Goal: Information Seeking & Learning: Learn about a topic

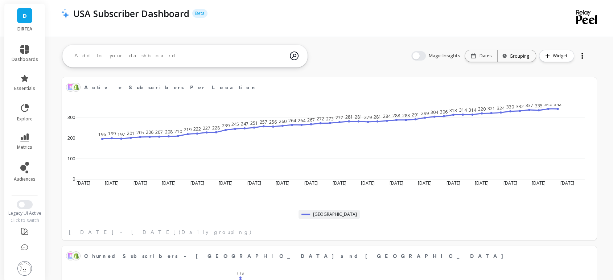
scroll to position [193, 508]
click at [16, 136] on link "metrics" at bounding box center [25, 141] width 26 height 17
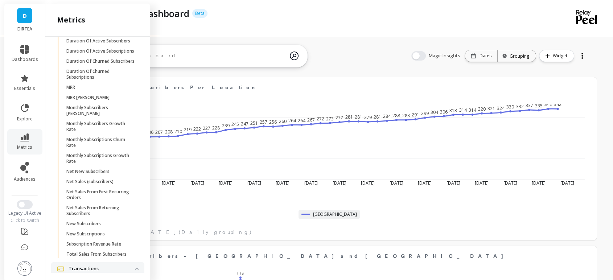
scroll to position [1981, 0]
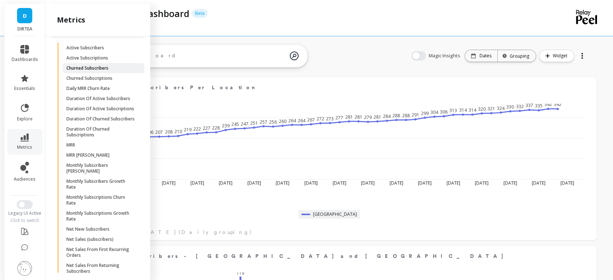
click at [99, 71] on p "Churned Subscribers" at bounding box center [87, 68] width 42 height 6
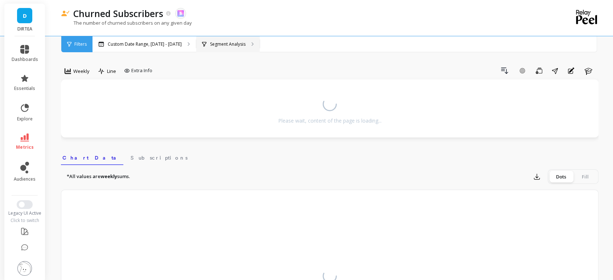
click at [231, 42] on p "Segment Analysis" at bounding box center [228, 44] width 36 height 6
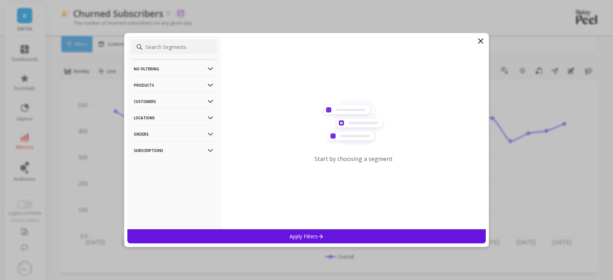
click at [180, 73] on p "No filtering" at bounding box center [174, 68] width 81 height 18
click at [170, 106] on p "Products" at bounding box center [174, 104] width 81 height 18
click at [171, 152] on p "Customers" at bounding box center [174, 156] width 81 height 18
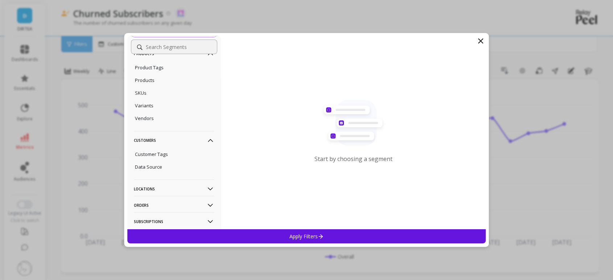
scroll to position [67, 0]
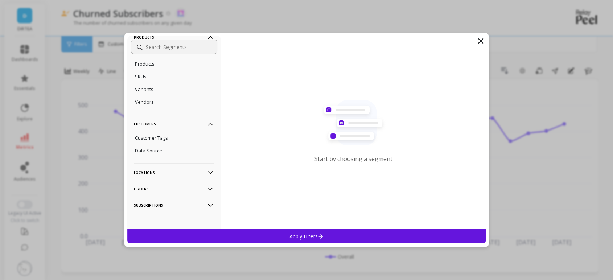
click at [168, 172] on p "Locations" at bounding box center [174, 172] width 81 height 18
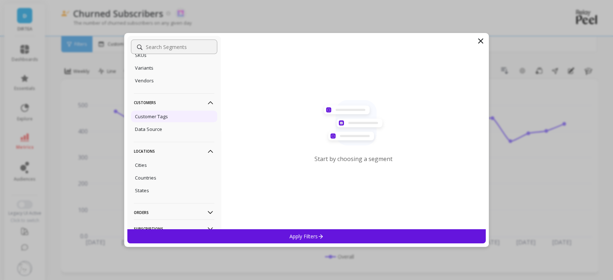
scroll to position [112, 0]
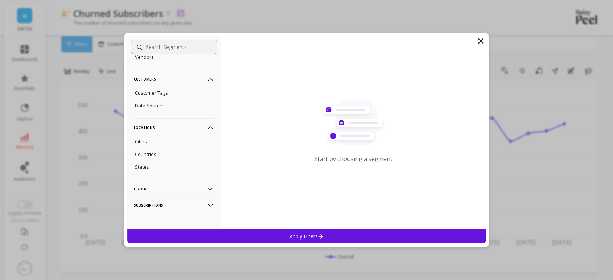
click at [168, 191] on p "Orders" at bounding box center [174, 188] width 81 height 18
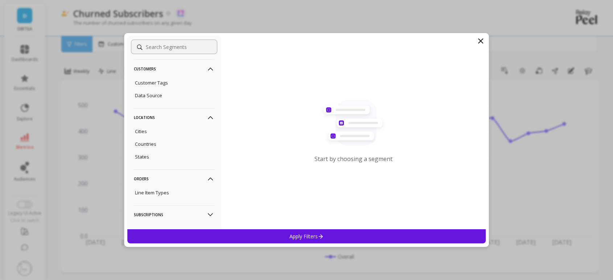
scroll to position [132, 0]
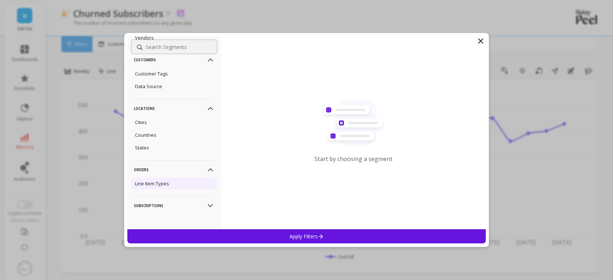
click at [169, 182] on div "Line Item Types" at bounding box center [174, 184] width 86 height 12
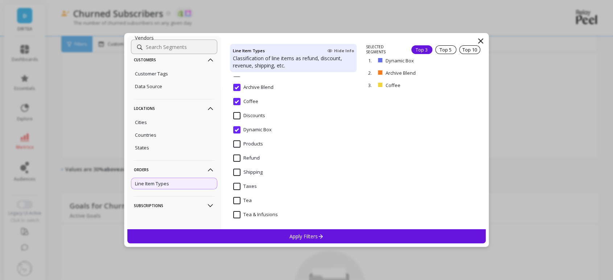
scroll to position [363, 0]
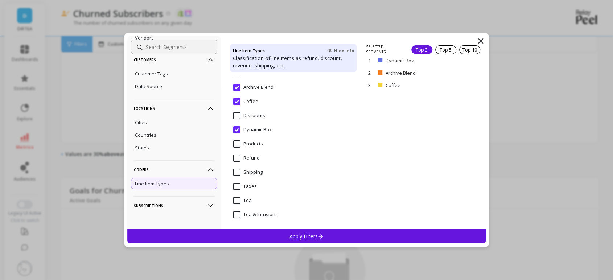
click at [174, 198] on p "Subscriptions" at bounding box center [174, 205] width 81 height 18
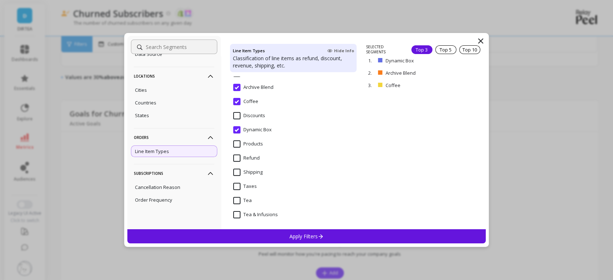
scroll to position [443, 0]
click at [478, 44] on icon at bounding box center [480, 41] width 9 height 9
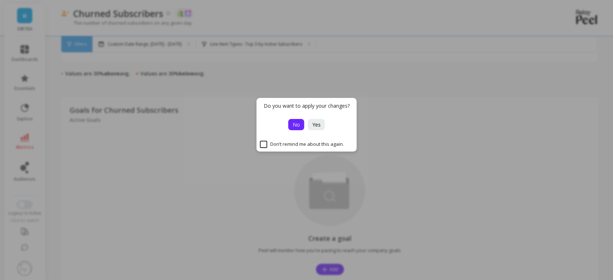
click at [298, 127] on span "No" at bounding box center [296, 124] width 7 height 7
click at [33, 127] on ul "dashboards essentials explore metrics audiences" at bounding box center [24, 114] width 41 height 146
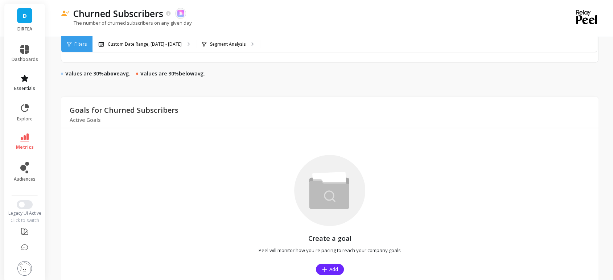
click at [24, 85] on link "essentials" at bounding box center [25, 82] width 26 height 17
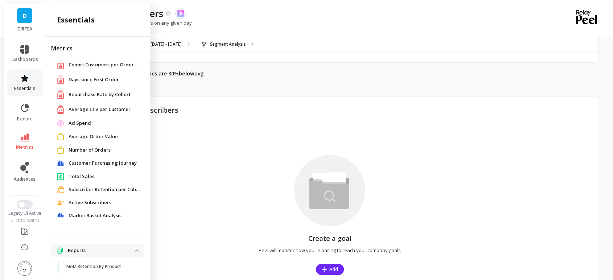
scroll to position [29, 0]
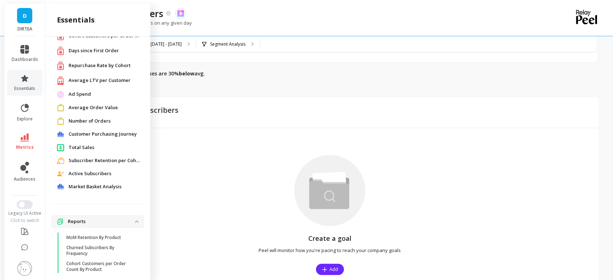
click at [92, 150] on span "Total Sales" at bounding box center [82, 147] width 26 height 7
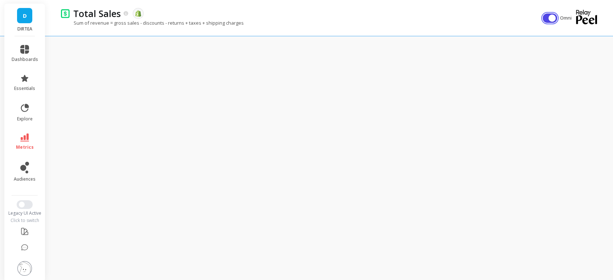
click at [546, 14] on button "button" at bounding box center [549, 17] width 15 height 9
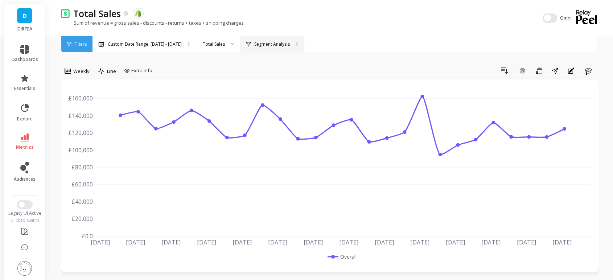
click at [240, 44] on div "Segment Analysis" at bounding box center [271, 44] width 63 height 16
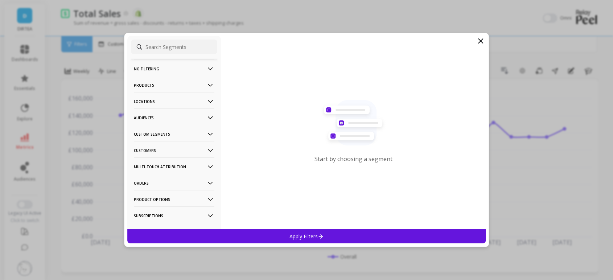
click at [168, 85] on p "Products" at bounding box center [174, 85] width 81 height 18
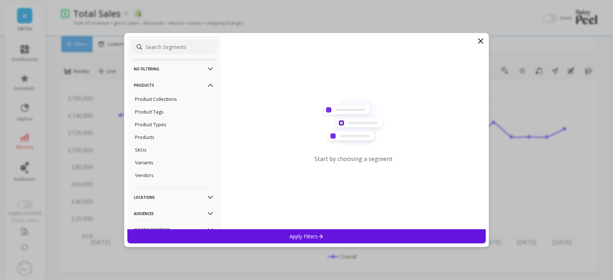
click at [167, 81] on p "Products" at bounding box center [174, 85] width 81 height 18
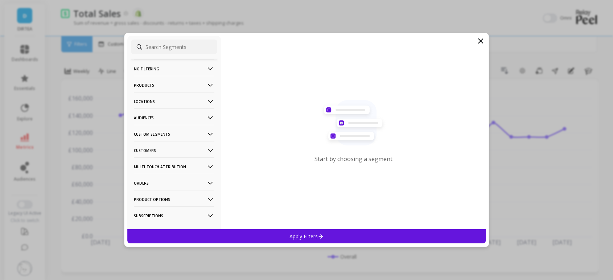
click at [171, 101] on p "Locations" at bounding box center [174, 101] width 81 height 18
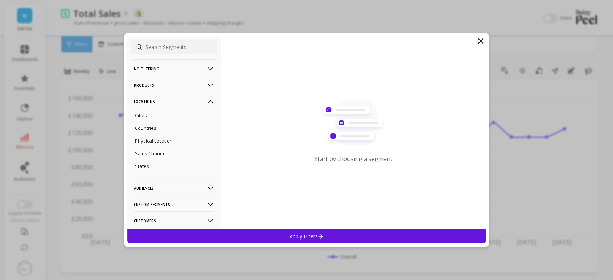
click at [171, 101] on p "Locations" at bounding box center [174, 101] width 81 height 18
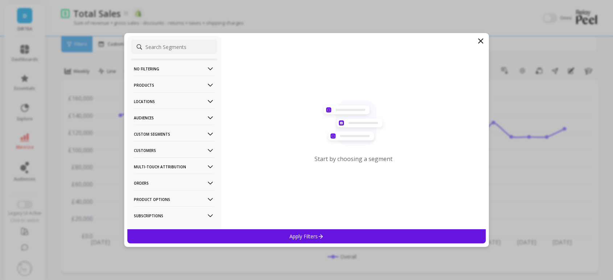
click at [177, 118] on p "Audiences" at bounding box center [174, 117] width 81 height 18
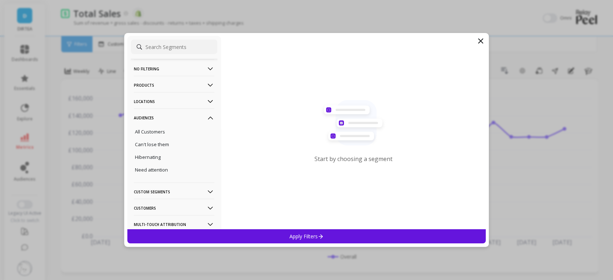
click at [177, 117] on p "Audiences" at bounding box center [174, 117] width 81 height 18
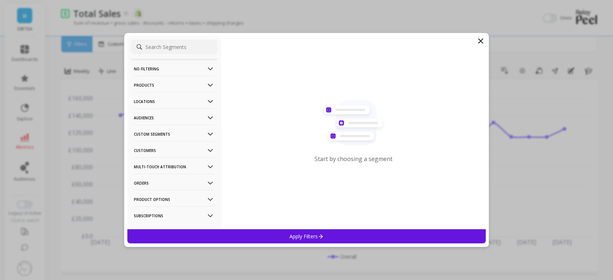
click at [174, 135] on p "Custom Segments" at bounding box center [174, 134] width 81 height 18
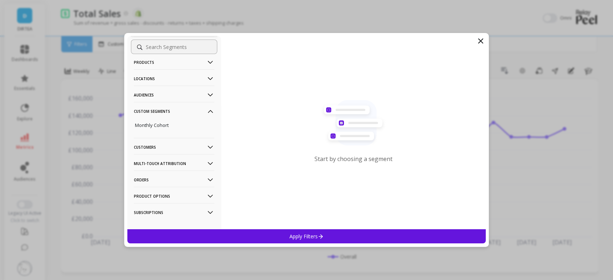
scroll to position [31, 0]
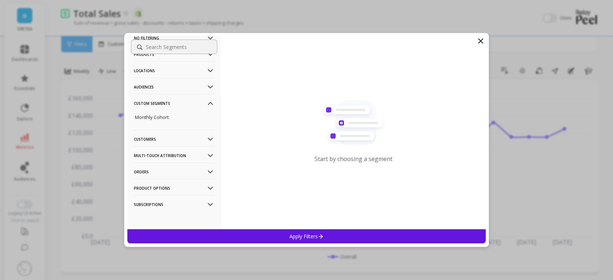
click at [174, 147] on p "Multi-Touch Attribution" at bounding box center [174, 155] width 81 height 18
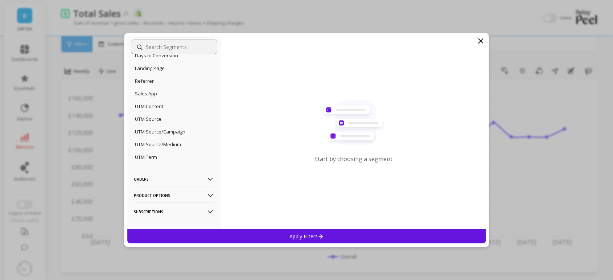
scroll to position [164, 0]
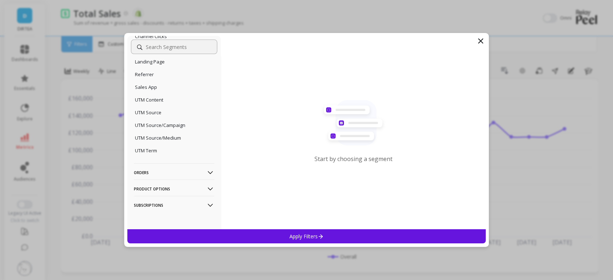
click at [174, 169] on p "Orders" at bounding box center [174, 172] width 81 height 18
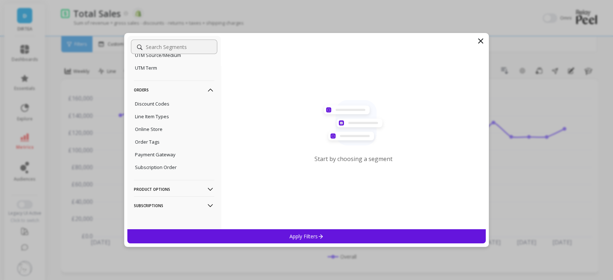
click at [164, 92] on p "Orders" at bounding box center [174, 90] width 81 height 18
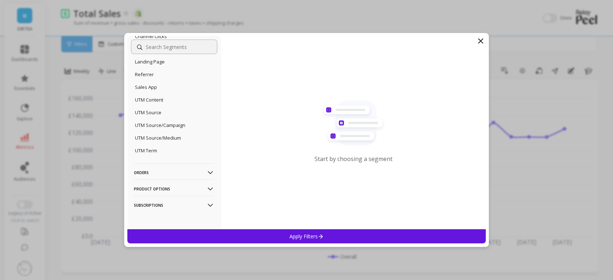
click at [175, 183] on p "Product Options" at bounding box center [174, 188] width 81 height 18
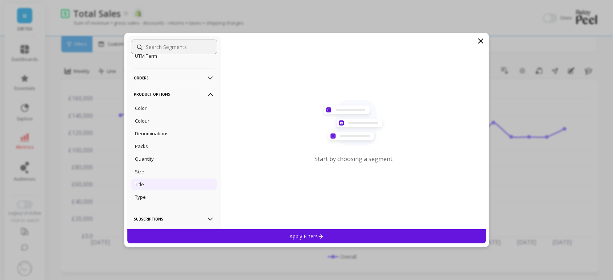
scroll to position [272, 0]
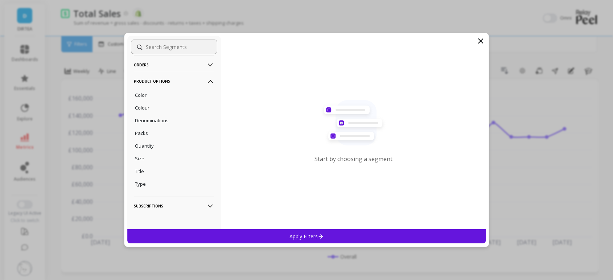
click at [175, 198] on p "Subscriptions" at bounding box center [174, 206] width 81 height 18
click at [174, 198] on p "Subscription Status" at bounding box center [156, 200] width 43 height 7
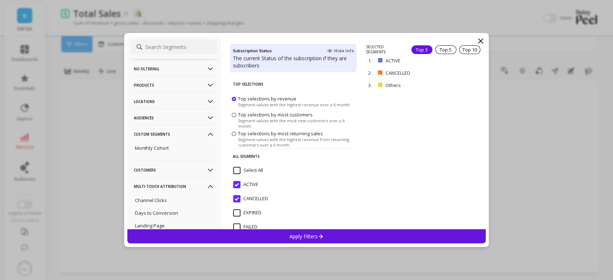
click at [154, 85] on p "Products" at bounding box center [174, 85] width 81 height 18
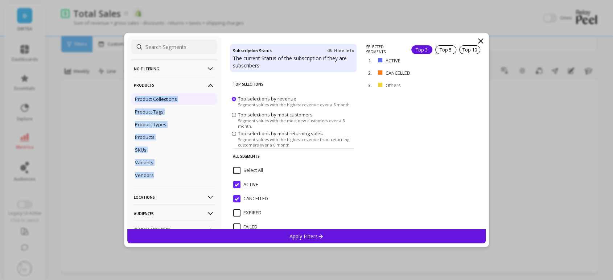
copy ul "Product Collections Product Tags Product Types Products SKUs Variants Vendors"
drag, startPoint x: 161, startPoint y: 178, endPoint x: 133, endPoint y: 102, distance: 81.0
click at [133, 102] on ul "Product Collections Product Tags Product Types Products SKUs Variants Vendors" at bounding box center [174, 137] width 86 height 90
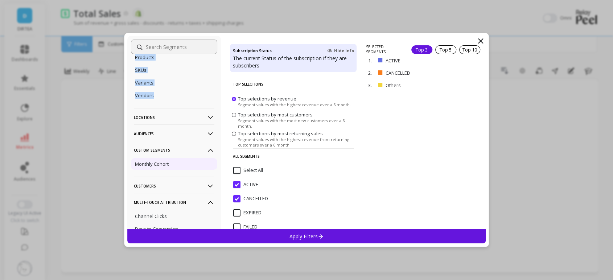
scroll to position [81, 0]
click at [152, 112] on p "Locations" at bounding box center [174, 116] width 81 height 18
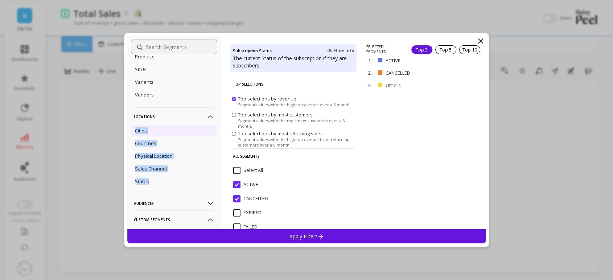
copy ul "Cities Countries Physical Location Sales Channel States"
drag, startPoint x: 159, startPoint y: 183, endPoint x: 135, endPoint y: 132, distance: 56.5
click at [135, 132] on ul "Cities Countries Physical Location Sales Channel States" at bounding box center [174, 156] width 86 height 65
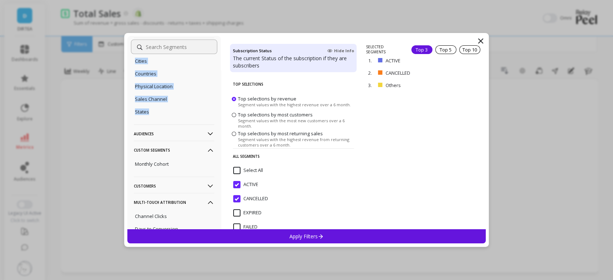
scroll to position [161, 0]
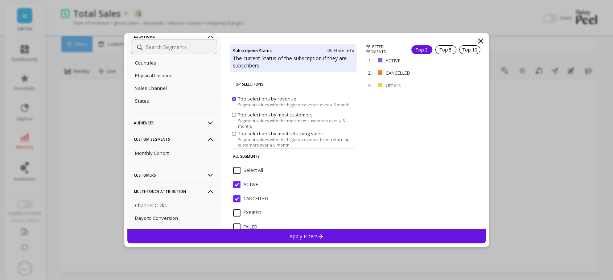
click at [168, 138] on p "Custom Segments" at bounding box center [174, 139] width 81 height 18
click at [168, 139] on p "Custom Segments" at bounding box center [174, 139] width 81 height 18
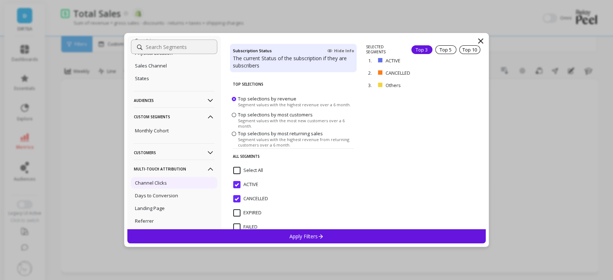
scroll to position [201, 0]
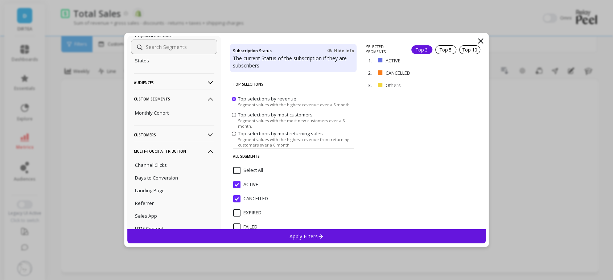
click at [169, 135] on p "Customers" at bounding box center [174, 134] width 81 height 18
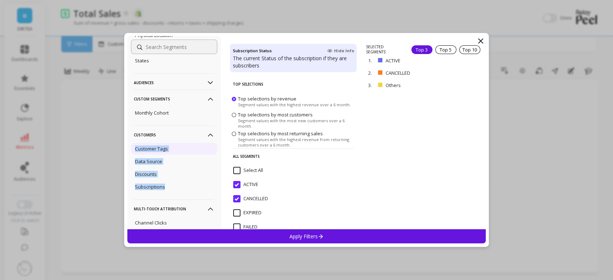
drag, startPoint x: 175, startPoint y: 184, endPoint x: 132, endPoint y: 143, distance: 59.2
click at [132, 143] on ul "Customer Tags Data Source Discounts Subscriptions" at bounding box center [174, 168] width 86 height 52
copy ul "Customer Tags Data Source Discounts Subscriptions"
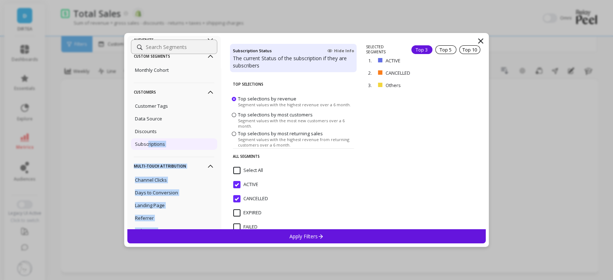
scroll to position [242, 0]
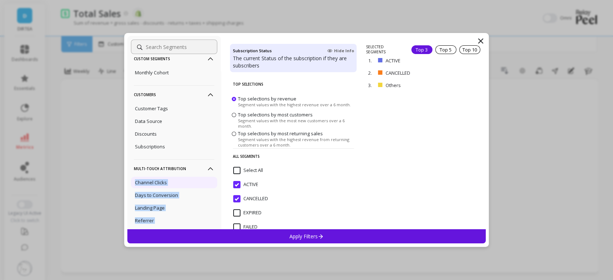
drag, startPoint x: 165, startPoint y: 171, endPoint x: 135, endPoint y: 181, distance: 31.9
click at [135, 181] on ul "Channel Clicks Days to Conversion Landing Page Referrer Sales App UTM Content U…" at bounding box center [174, 240] width 86 height 128
copy ul "Channel Clicks Days to Conversion Landing Page Referrer Sales App UTM Content U…"
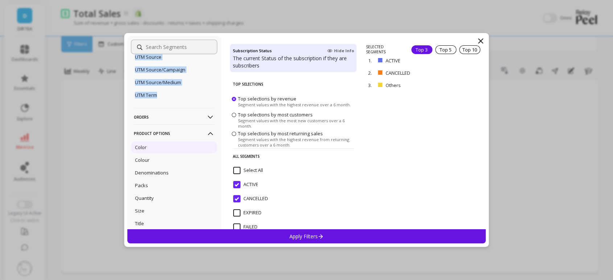
scroll to position [483, 0]
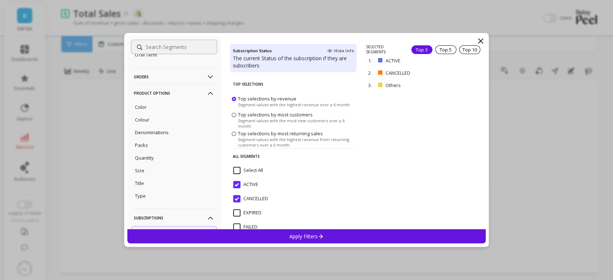
click at [168, 73] on p "Orders" at bounding box center [174, 76] width 81 height 18
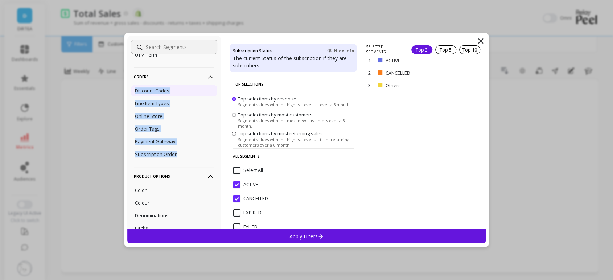
copy ul "Discount Codes Line Item Types Online Store Order Tags Payment Gateway Subscrip…"
drag, startPoint x: 182, startPoint y: 155, endPoint x: 135, endPoint y: 91, distance: 79.6
click at [135, 91] on ul "Discount Codes Line Item Types Online Store Order Tags Payment Gateway Subscrip…" at bounding box center [174, 122] width 86 height 77
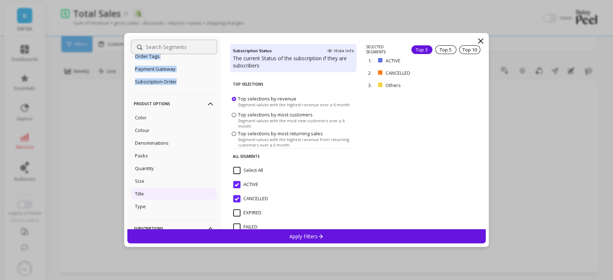
scroll to position [596, 0]
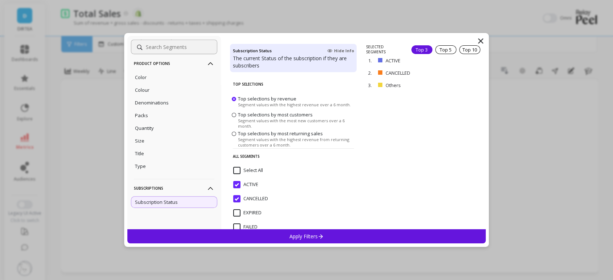
click at [483, 41] on icon at bounding box center [480, 41] width 9 height 9
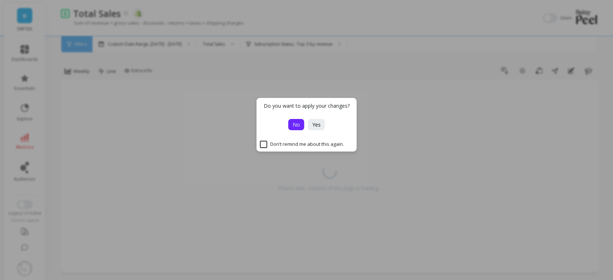
click at [300, 128] on button "No" at bounding box center [296, 124] width 16 height 11
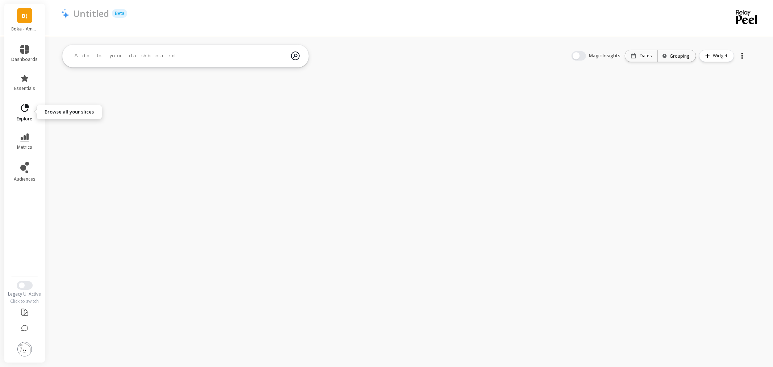
click at [27, 114] on link "explore" at bounding box center [25, 112] width 26 height 19
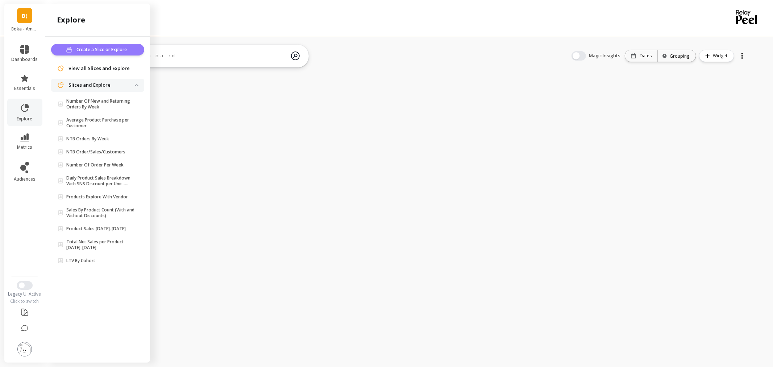
click at [86, 51] on span "Create a Slice or Explore" at bounding box center [103, 49] width 53 height 7
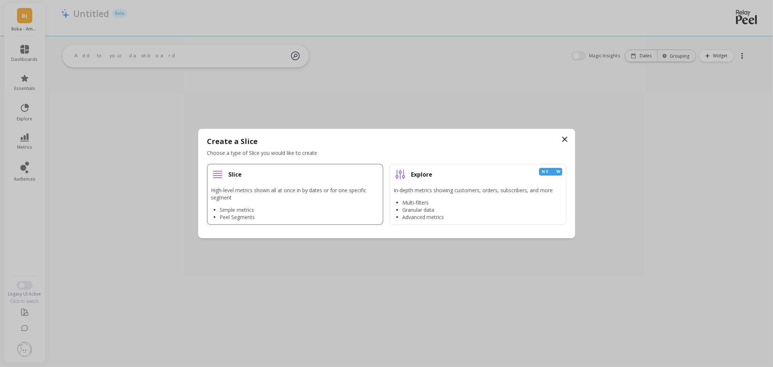
click at [283, 197] on p "High-level metrics shown all at once in by dates or for one specific segment" at bounding box center [295, 194] width 169 height 15
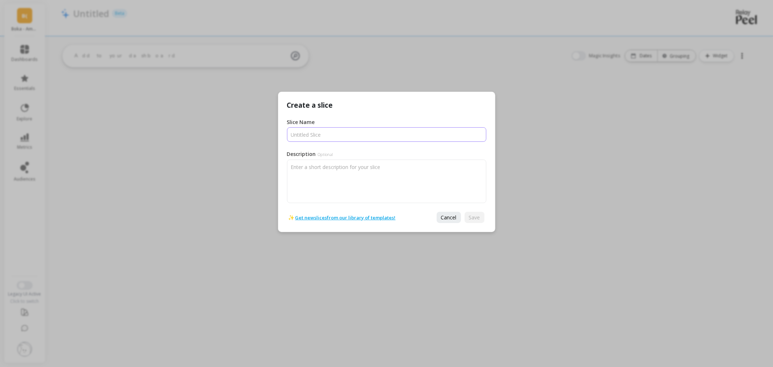
click at [317, 139] on input "Slice Name" at bounding box center [386, 134] width 199 height 15
type input "Units ordered by cohort"
click at [475, 219] on span "Save" at bounding box center [474, 217] width 11 height 7
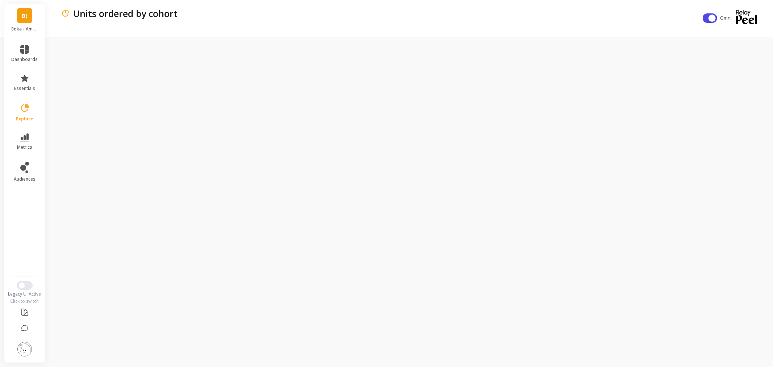
click at [23, 128] on ul "dashboards essentials explore metrics audiences" at bounding box center [24, 154] width 41 height 227
click at [29, 147] on span "metrics" at bounding box center [24, 147] width 15 height 6
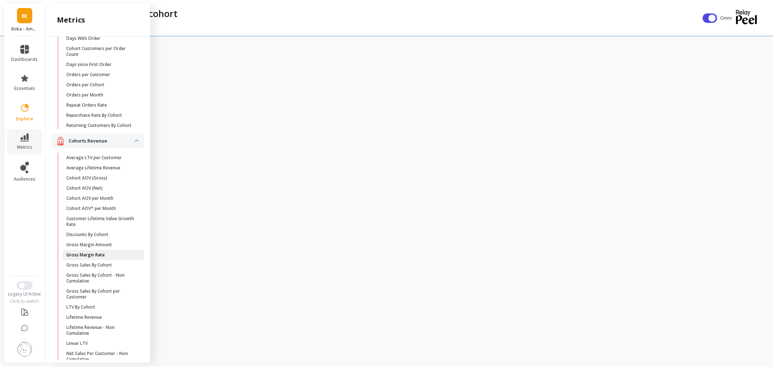
scroll to position [40, 0]
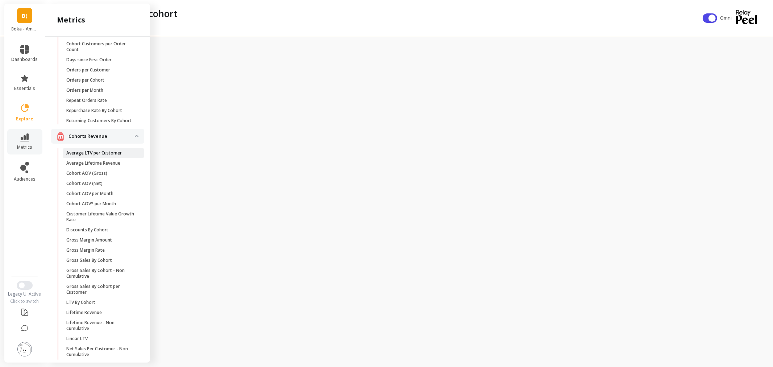
click at [103, 158] on link "Average LTV per Customer" at bounding box center [104, 153] width 82 height 10
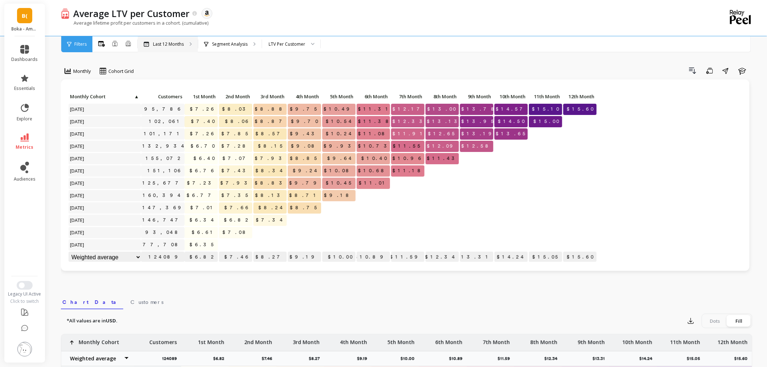
click at [182, 39] on div "Last 12 Months" at bounding box center [168, 44] width 60 height 16
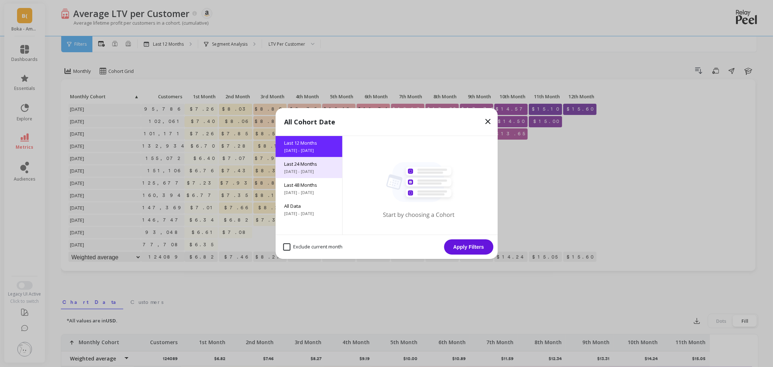
click at [300, 169] on span "9/29/2023 - 9/29/2025" at bounding box center [308, 172] width 49 height 6
click at [484, 250] on button "Apply Filters" at bounding box center [468, 246] width 49 height 15
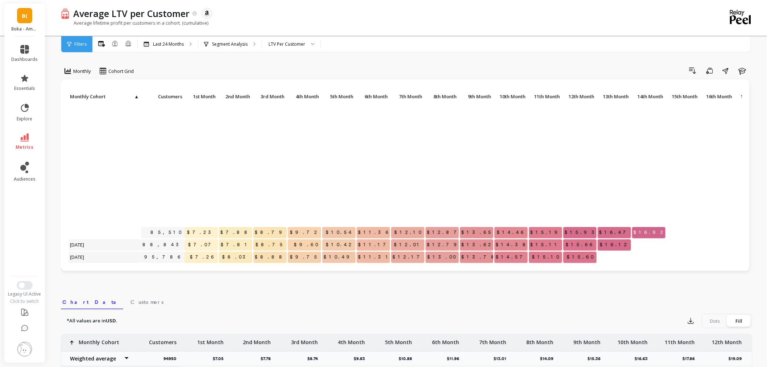
scroll to position [154, 0]
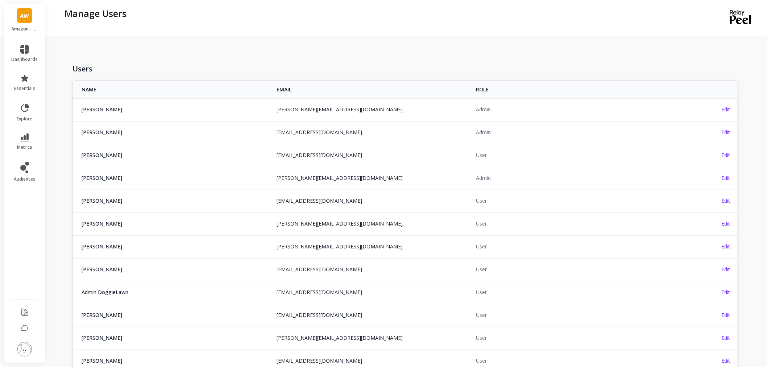
click at [15, 15] on div "AW Amazon - Wallabaga" at bounding box center [24, 20] width 41 height 33
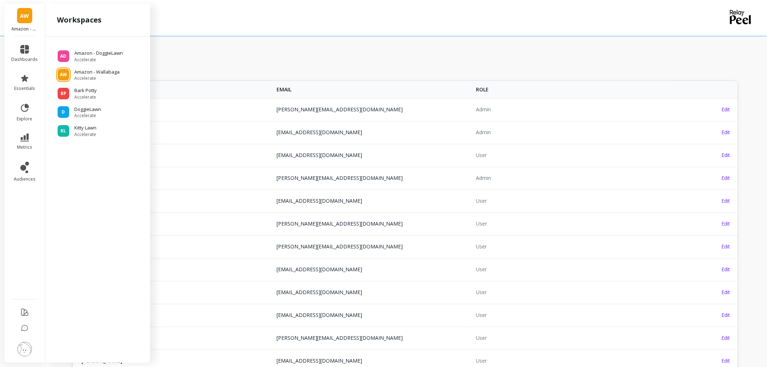
click at [285, 59] on div "Users" at bounding box center [406, 69] width 666 height 20
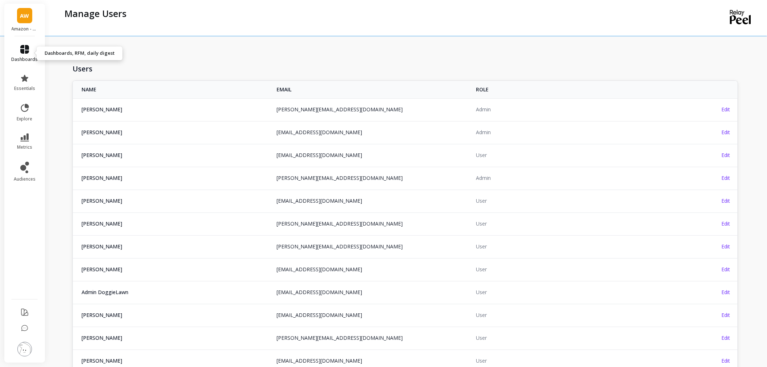
click at [25, 53] on icon at bounding box center [24, 49] width 9 height 9
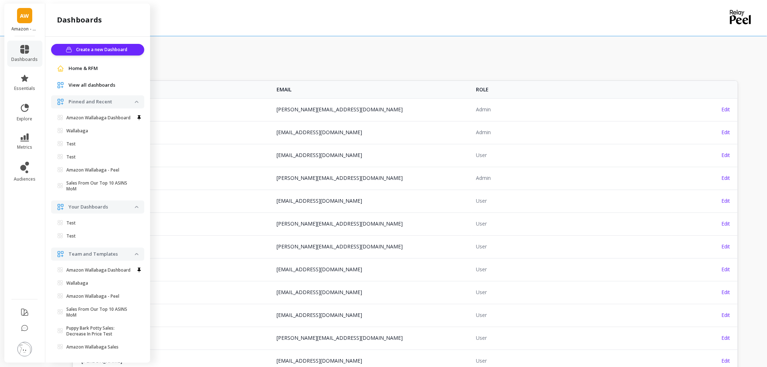
click at [102, 68] on link "Home & RFM" at bounding box center [104, 68] width 70 height 7
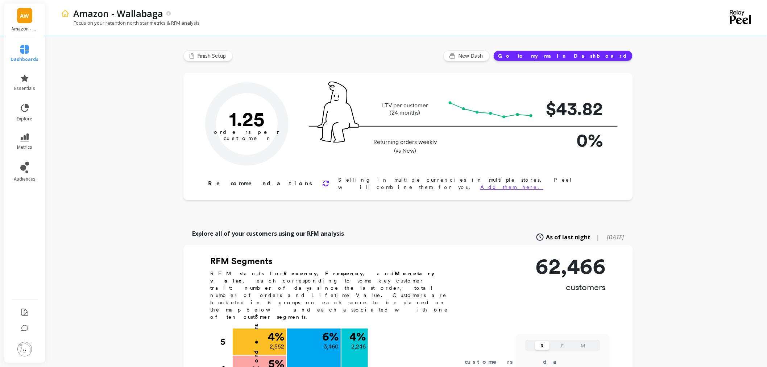
type input "Champions"
type input "2246"
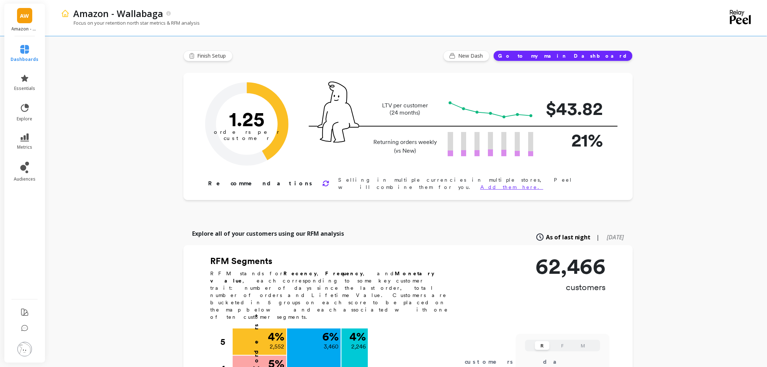
click at [30, 20] on link "AW" at bounding box center [24, 15] width 15 height 15
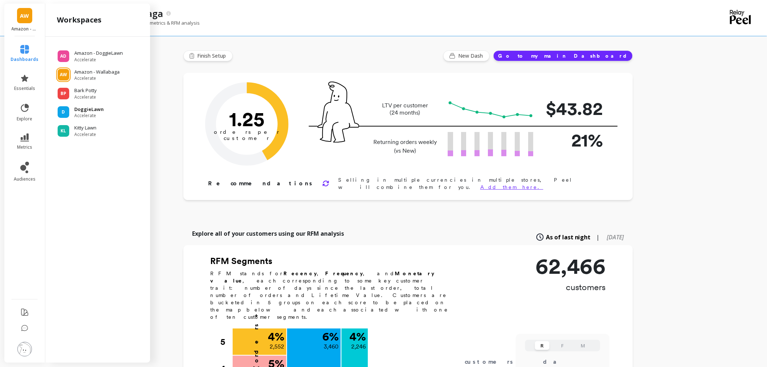
click at [91, 117] on span "Accelerate" at bounding box center [88, 116] width 29 height 6
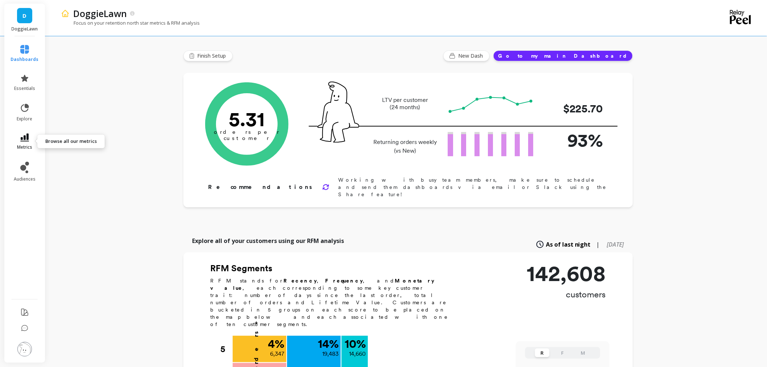
click at [26, 141] on icon at bounding box center [24, 137] width 9 height 8
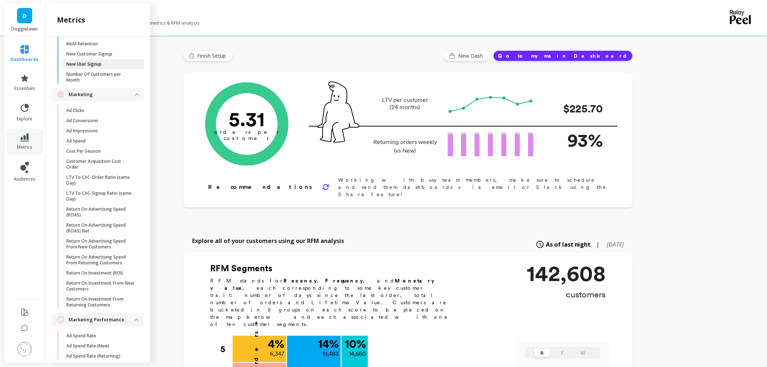
scroll to position [604, 0]
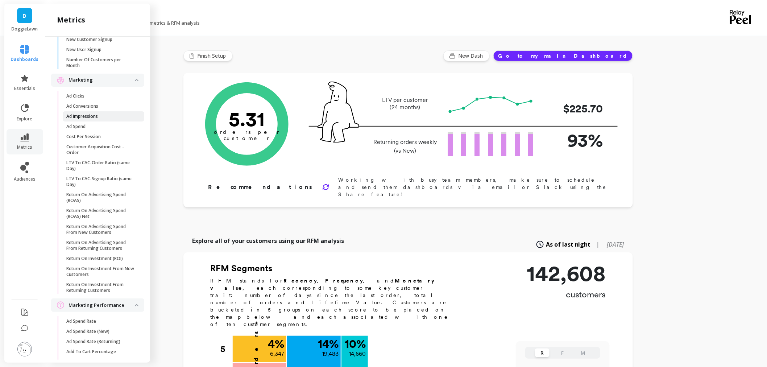
click at [91, 119] on p "Ad Impressions" at bounding box center [82, 117] width 32 height 6
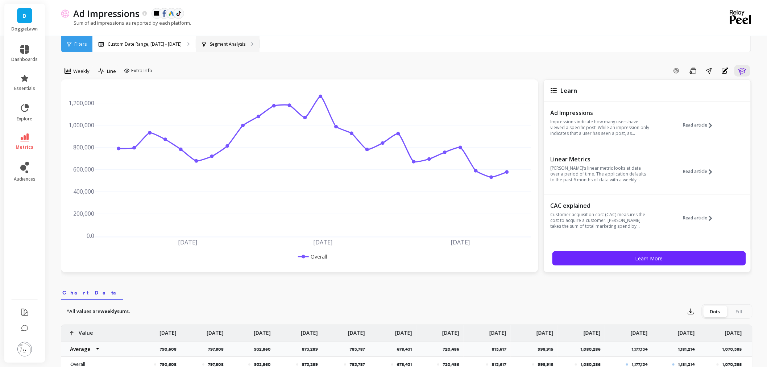
click at [210, 45] on p "Segment Analysis" at bounding box center [228, 44] width 36 height 6
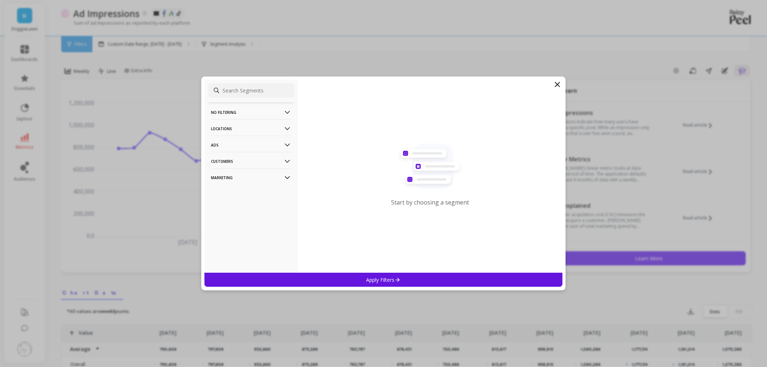
click at [241, 128] on p "Locations" at bounding box center [251, 128] width 81 height 18
click at [244, 147] on p "Ads" at bounding box center [251, 145] width 81 height 18
copy ul "Buying Types Campaigns Devices Objectives"
drag, startPoint x: 242, startPoint y: 198, endPoint x: 212, endPoint y: 160, distance: 48.8
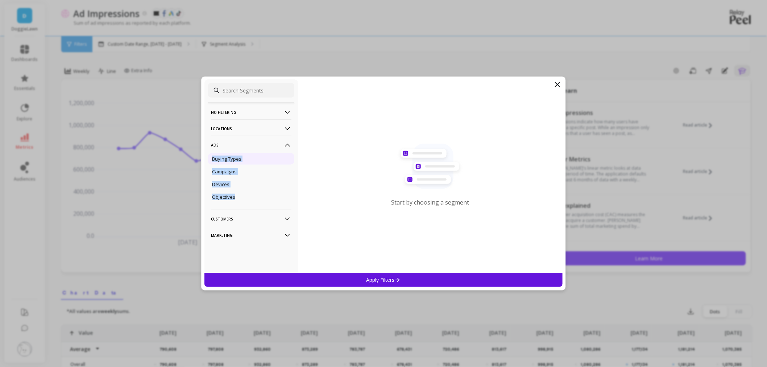
click at [212, 160] on ul "Buying Types Campaigns Devices Objectives" at bounding box center [251, 178] width 86 height 52
click at [226, 218] on p "Customers" at bounding box center [251, 219] width 81 height 18
click at [236, 242] on p "Marketing" at bounding box center [251, 247] width 81 height 18
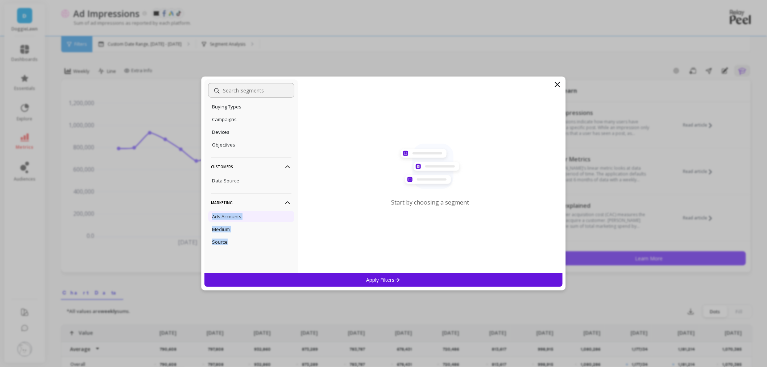
drag, startPoint x: 248, startPoint y: 248, endPoint x: 209, endPoint y: 214, distance: 51.7
click at [209, 214] on ul "Ads Accounts Medium Source" at bounding box center [251, 229] width 86 height 39
copy ul "Ads Accounts Medium Source"
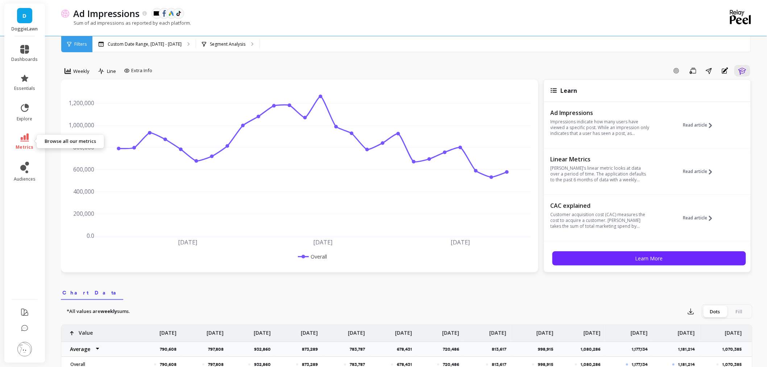
click at [20, 137] on icon at bounding box center [24, 137] width 9 height 8
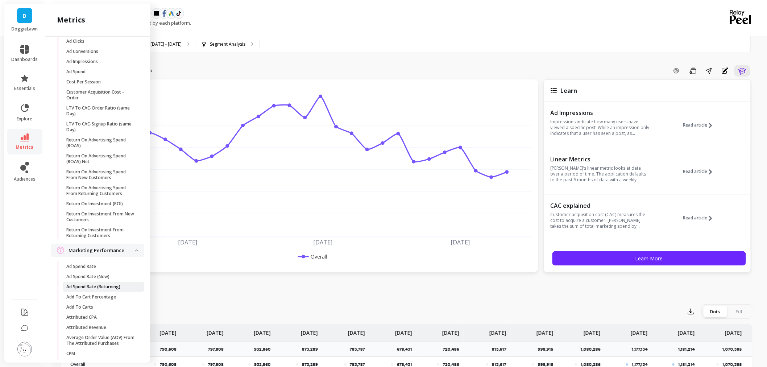
scroll to position [725, 0]
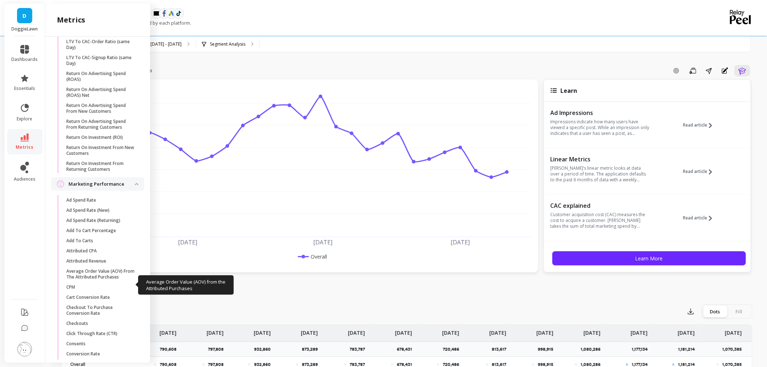
click at [96, 278] on link "Average Order Value (AOV) From The Attributed Purchases" at bounding box center [104, 274] width 82 height 16
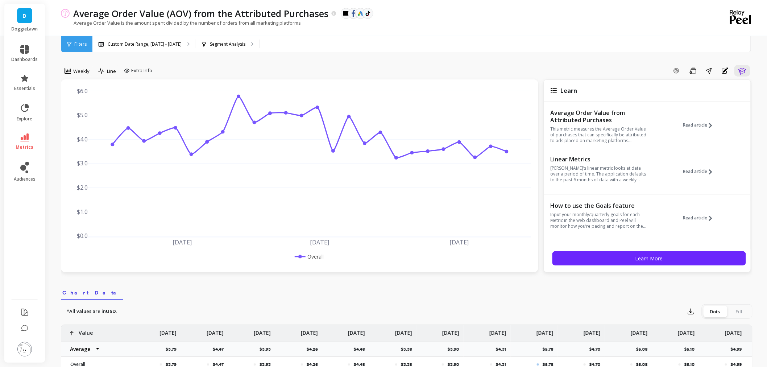
drag, startPoint x: 211, startPoint y: 34, endPoint x: 212, endPoint y: 42, distance: 8.5
click at [211, 34] on div "Average Order Value (AOV) from the Attributed Purchases The data you are viewin…" at bounding box center [377, 18] width 632 height 36
click at [212, 42] on p "Segment Analysis" at bounding box center [228, 44] width 36 height 6
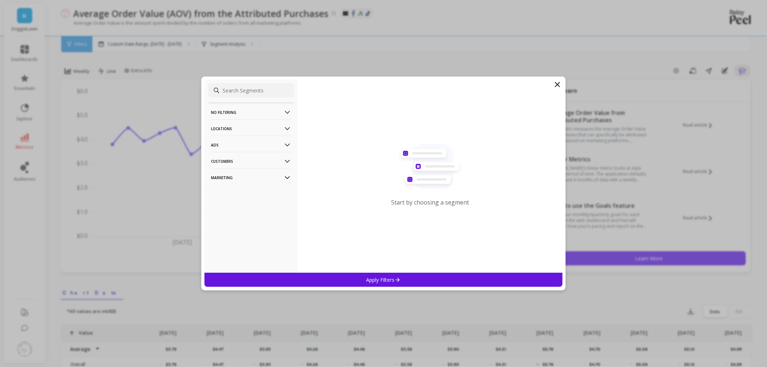
click at [242, 182] on p "Marketing" at bounding box center [251, 177] width 81 height 18
click at [246, 165] on p "Customers" at bounding box center [251, 161] width 81 height 18
click at [245, 176] on div "Data Source" at bounding box center [251, 175] width 86 height 12
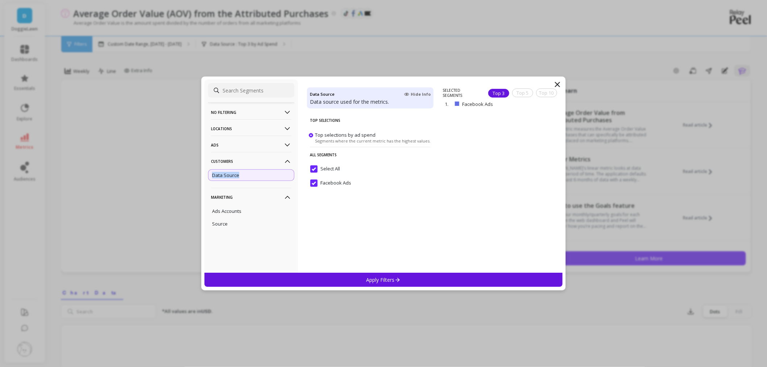
drag, startPoint x: 245, startPoint y: 176, endPoint x: 211, endPoint y: 175, distance: 34.1
click at [211, 175] on div "Data Source" at bounding box center [251, 175] width 86 height 12
click at [131, 174] on div "No filtering Overall Locations Countries Regions Ads Buying Types Campaigns Dev…" at bounding box center [383, 183] width 767 height 367
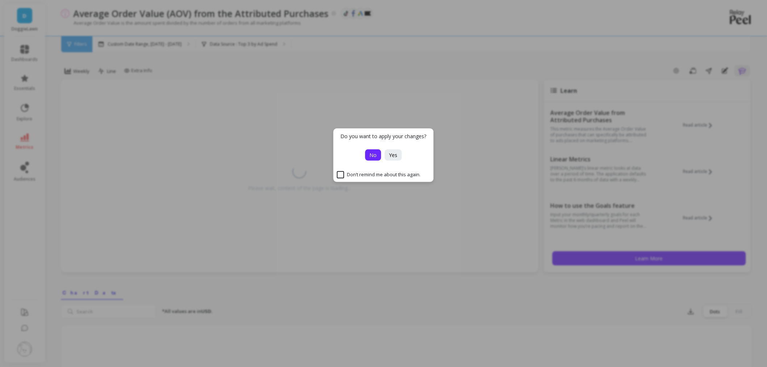
click at [379, 150] on button "No" at bounding box center [374, 154] width 16 height 11
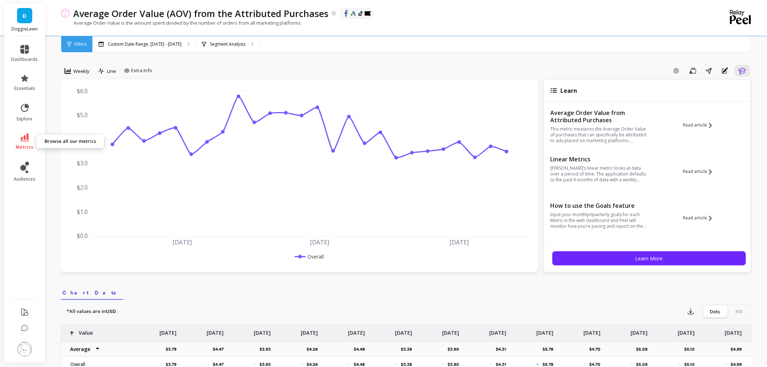
click at [20, 140] on icon at bounding box center [24, 137] width 9 height 8
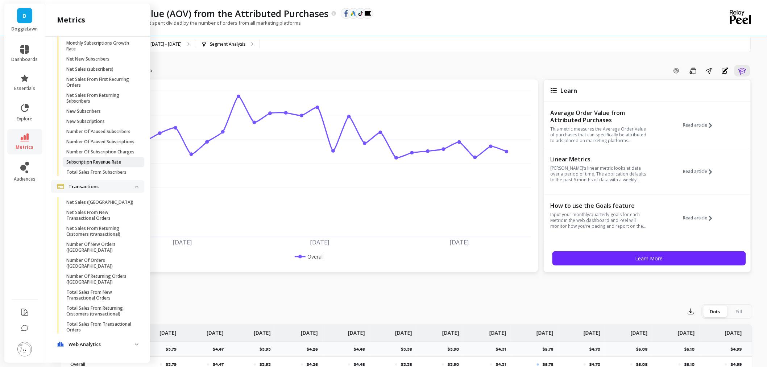
scroll to position [2376, 0]
click at [89, 343] on p "Web Analytics" at bounding box center [102, 344] width 66 height 7
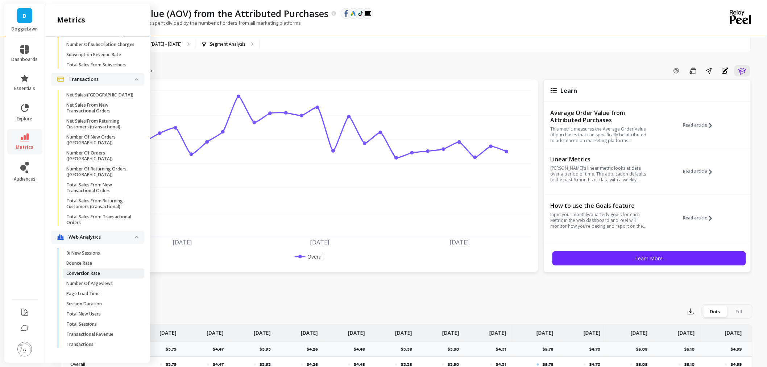
scroll to position [2483, 0]
click at [111, 276] on span "Conversion Rate" at bounding box center [100, 274] width 69 height 6
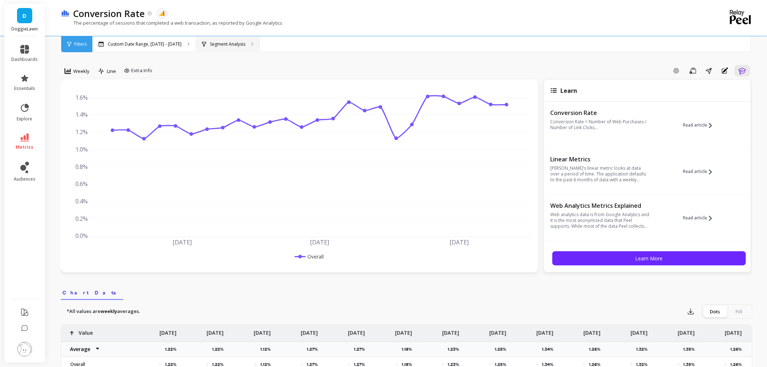
click at [227, 42] on p "Segment Analysis" at bounding box center [228, 44] width 36 height 6
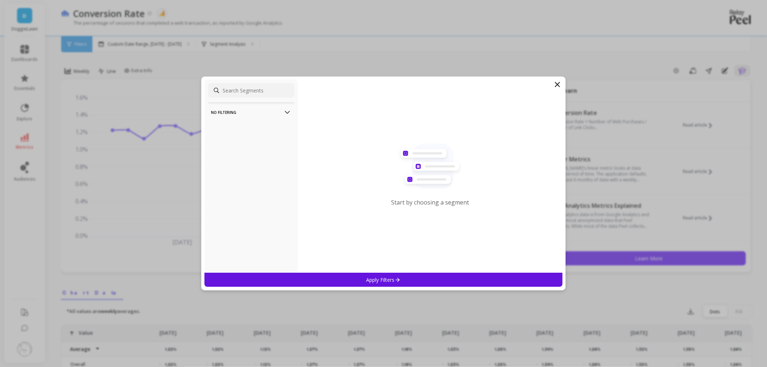
click at [229, 111] on p "No filtering" at bounding box center [251, 112] width 81 height 18
click at [557, 83] on icon at bounding box center [558, 84] width 4 height 4
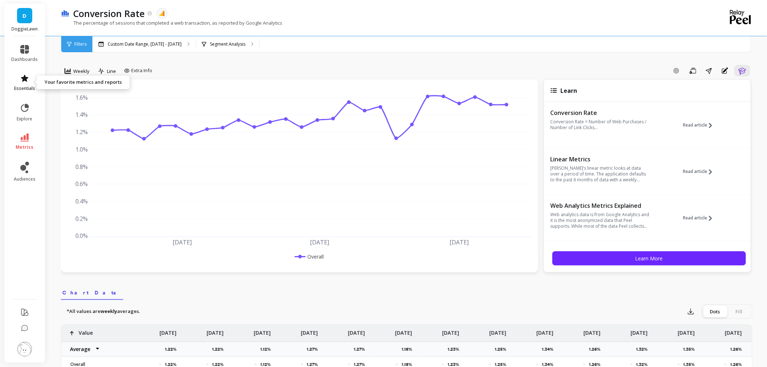
click at [26, 86] on span "essentials" at bounding box center [24, 89] width 21 height 6
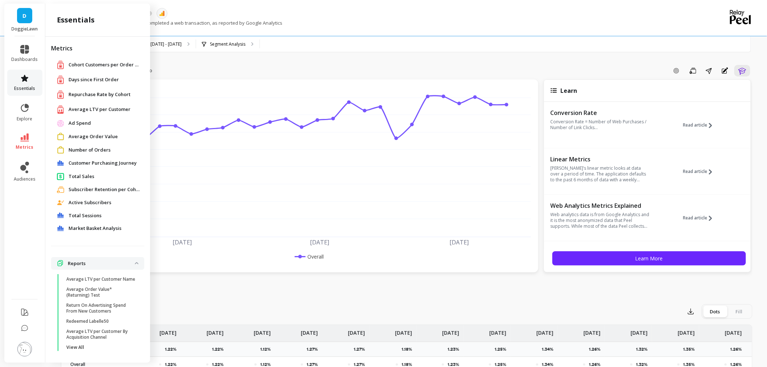
scroll to position [8, 0]
click at [86, 170] on span "Total Sales" at bounding box center [82, 173] width 26 height 7
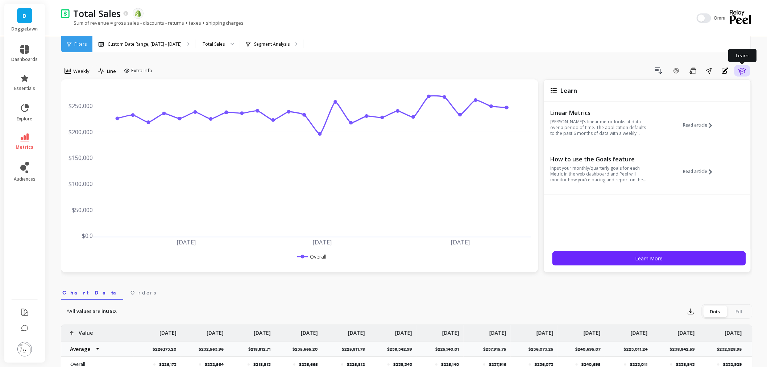
click at [743, 70] on icon "button" at bounding box center [743, 71] width 8 height 7
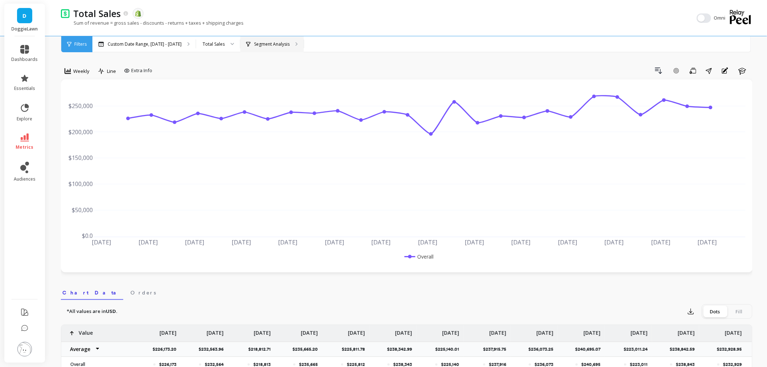
click at [246, 42] on icon at bounding box center [248, 44] width 4 height 5
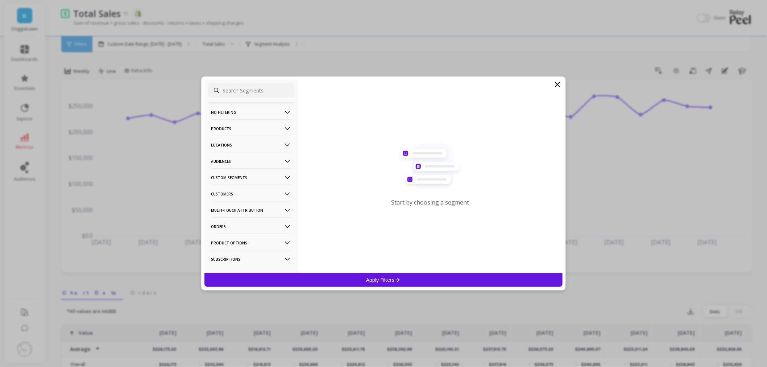
click at [242, 127] on p "Products" at bounding box center [251, 128] width 81 height 18
click at [236, 179] on div "Products" at bounding box center [251, 181] width 86 height 12
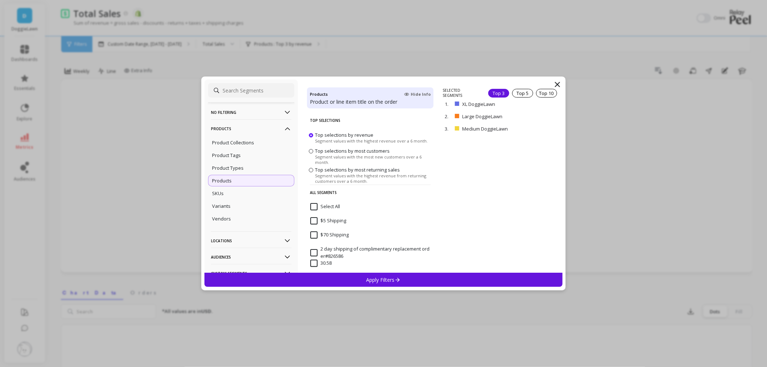
drag, startPoint x: 377, startPoint y: 135, endPoint x: 313, endPoint y: 136, distance: 64.6
click at [313, 136] on label "Top selections by revenue Segment values with the highest revenue over a 6 mont…" at bounding box center [368, 138] width 119 height 12
click at [0, 0] on input "Top selections by revenue Segment values with the highest revenue over a 6 mont…" at bounding box center [0, 0] width 0 height 0
click at [34, 147] on div "No filtering Overall Products Product Collections Product Tags Product Types Pr…" at bounding box center [383, 183] width 767 height 367
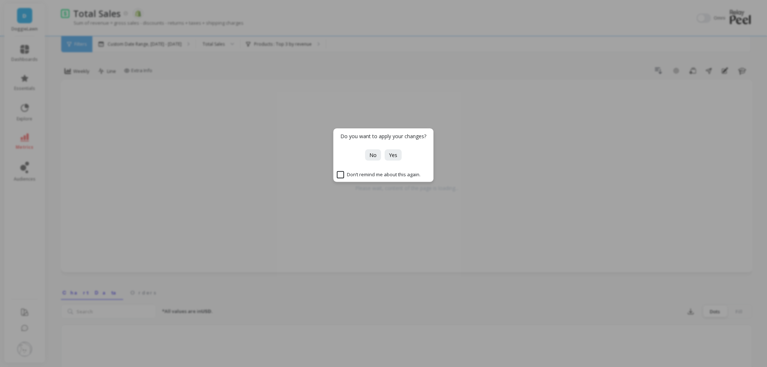
click at [16, 140] on div "Do you want to apply your changes? No Yes Don’t remind me about this again." at bounding box center [383, 183] width 767 height 367
click at [373, 158] on span "No" at bounding box center [373, 155] width 7 height 7
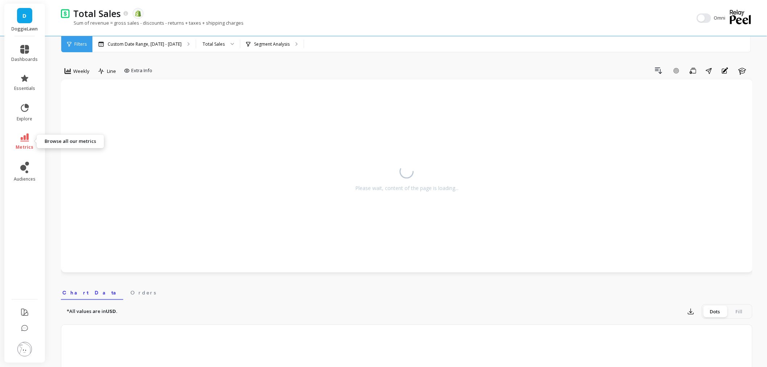
click at [16, 143] on link "metrics" at bounding box center [25, 141] width 26 height 17
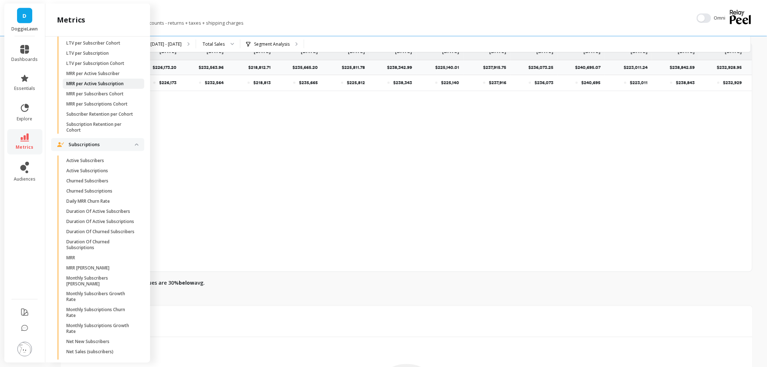
scroll to position [2000, 0]
click at [104, 160] on p "Active Subscribers" at bounding box center [85, 157] width 38 height 6
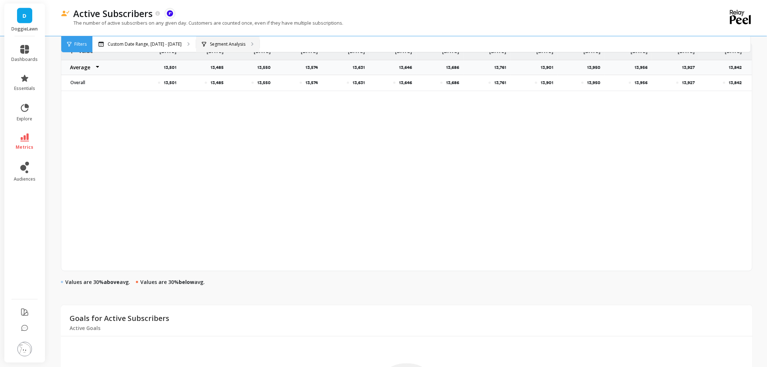
click at [228, 43] on p "Segment Analysis" at bounding box center [228, 44] width 36 height 6
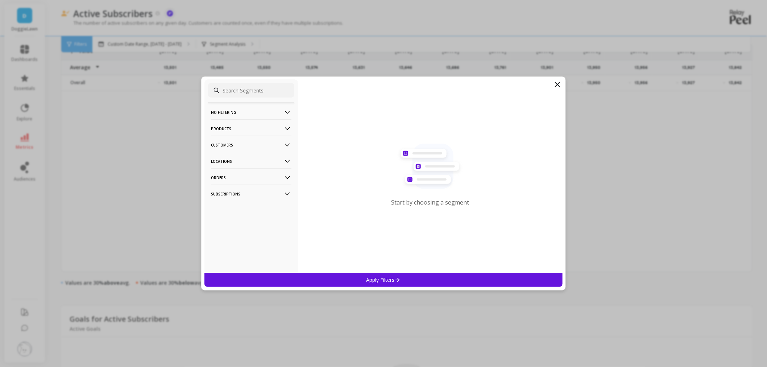
click at [245, 128] on p "Products" at bounding box center [251, 128] width 81 height 18
click at [242, 166] on div "SKUs" at bounding box center [251, 168] width 86 height 12
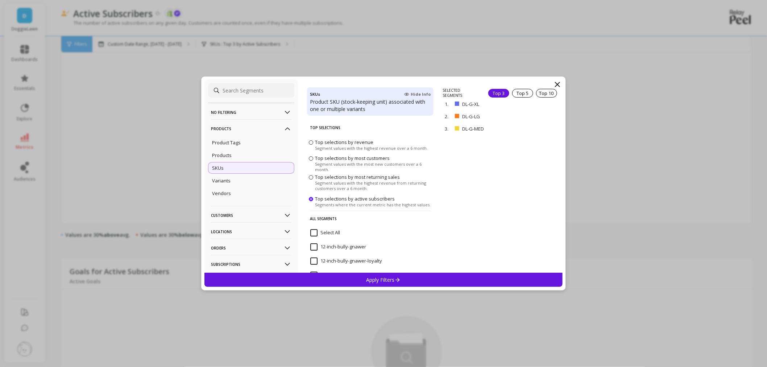
drag, startPoint x: 396, startPoint y: 197, endPoint x: 316, endPoint y: 202, distance: 80.7
click at [318, 202] on div "Top selections by active subscribers Segments where the current metric has the …" at bounding box center [373, 201] width 116 height 12
click at [0, 0] on input "Top selections by active subscribers Segments where the current metric has the …" at bounding box center [0, 0] width 0 height 0
